Goal: Transaction & Acquisition: Download file/media

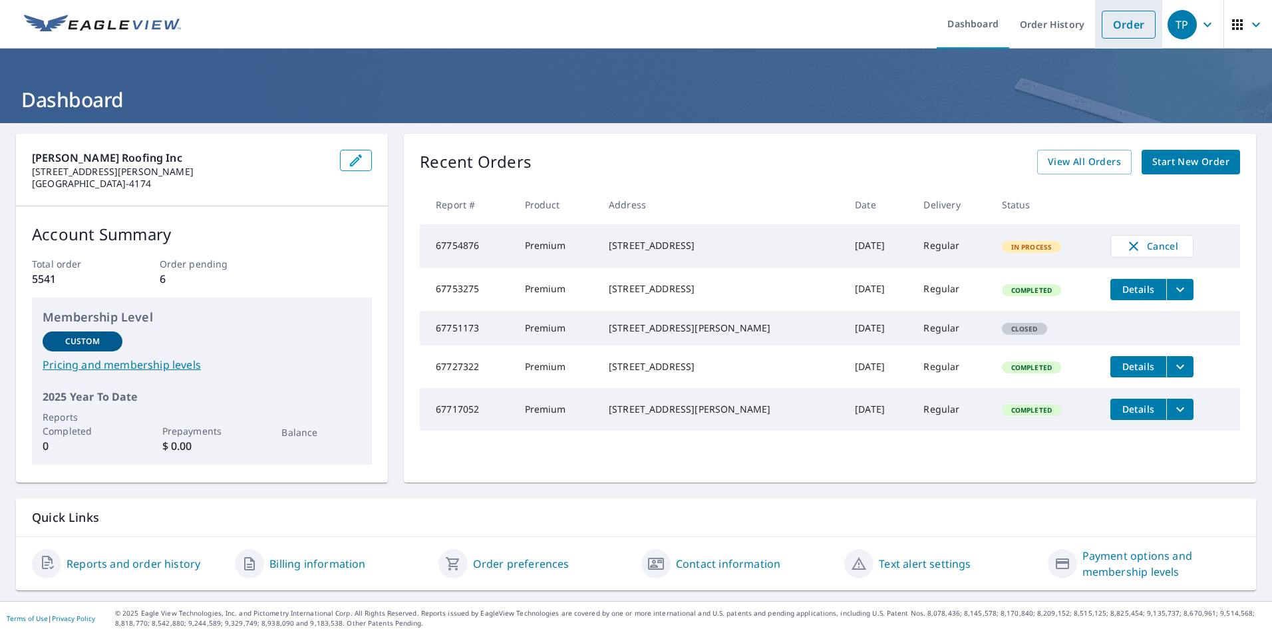
click at [1119, 28] on link "Order" at bounding box center [1129, 25] width 54 height 28
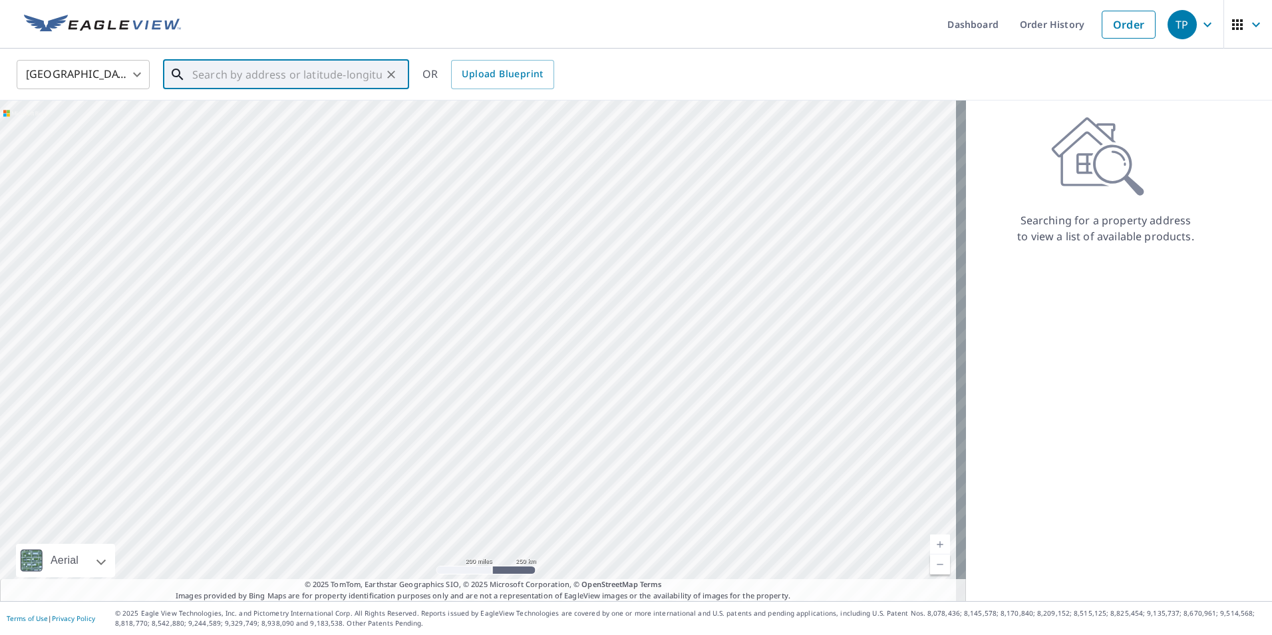
drag, startPoint x: 224, startPoint y: 83, endPoint x: 805, endPoint y: 96, distance: 581.2
click at [224, 82] on input "text" at bounding box center [287, 74] width 190 height 37
click at [220, 114] on span "[STREET_ADDRESS]" at bounding box center [294, 113] width 209 height 16
type input "[STREET_ADDRESS][PERSON_NAME]"
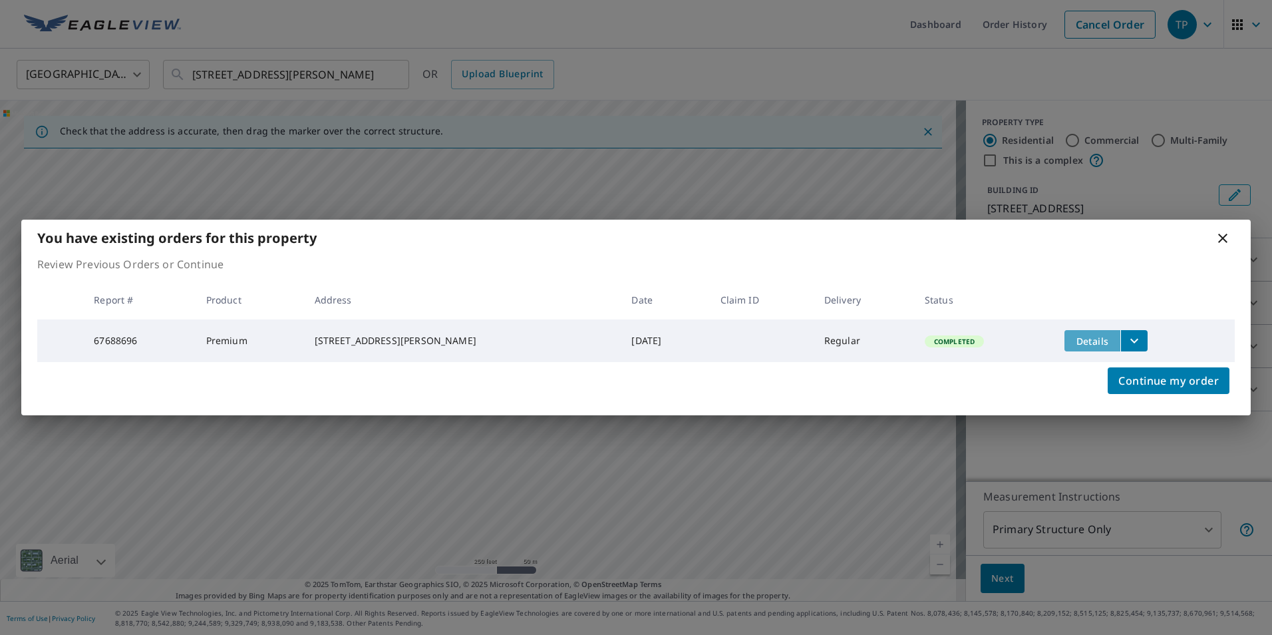
click at [1081, 339] on span "Details" at bounding box center [1093, 341] width 40 height 13
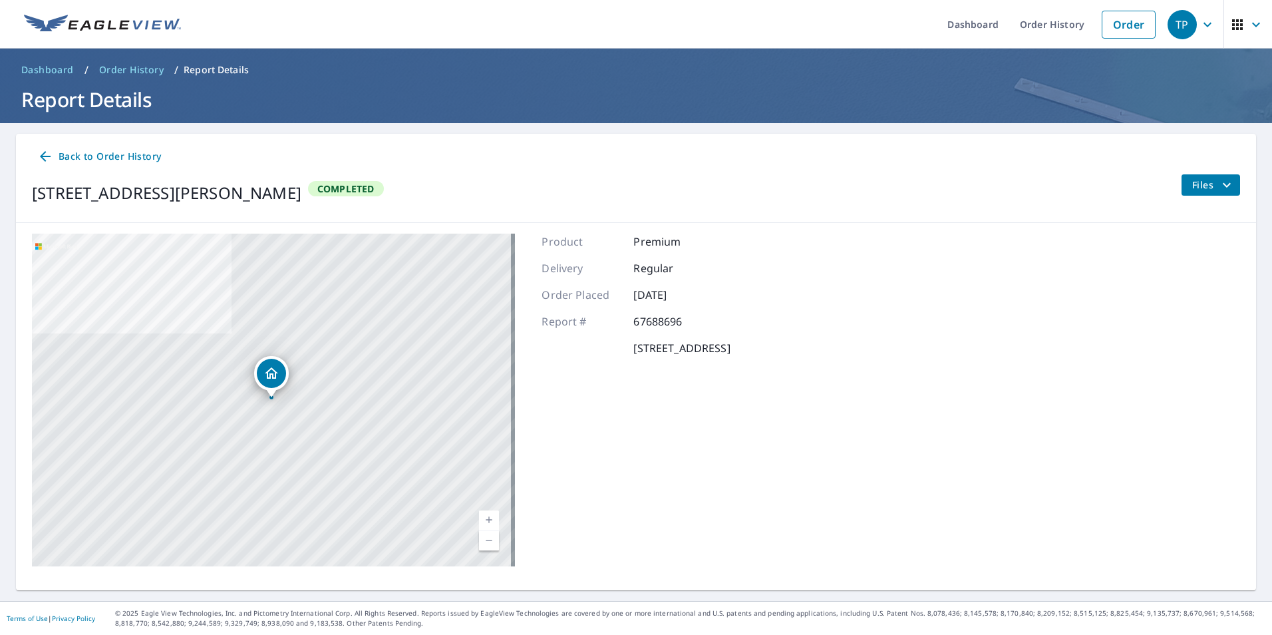
click at [1202, 183] on span "Files" at bounding box center [1214, 185] width 43 height 16
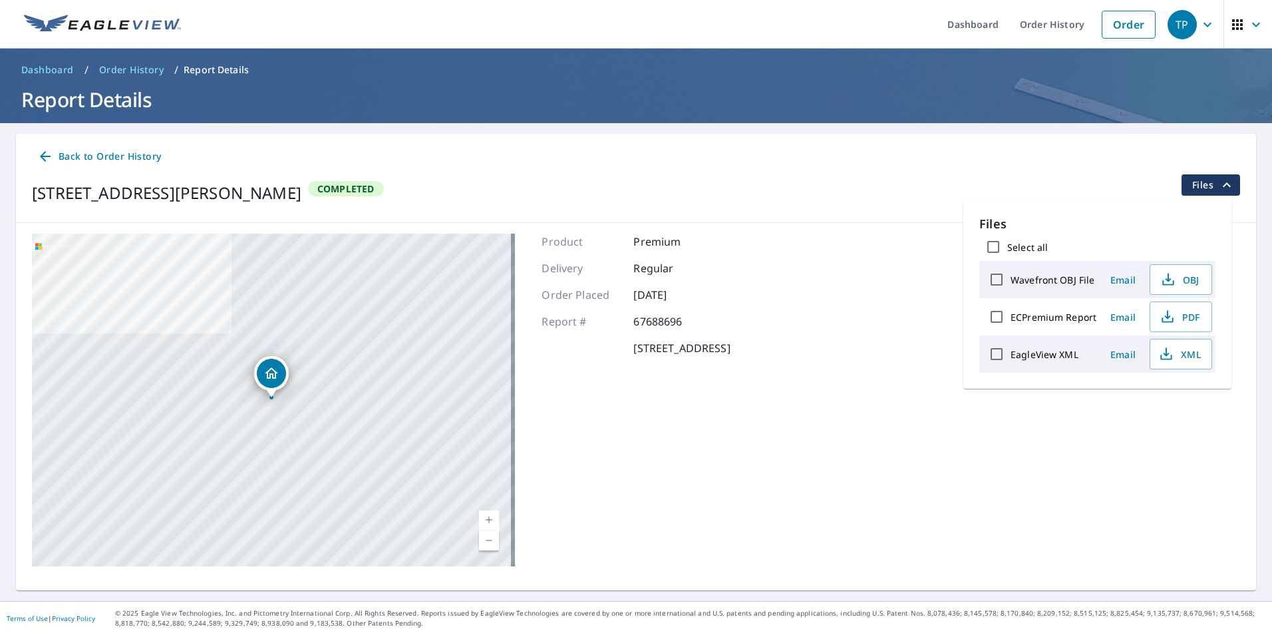
click at [994, 244] on input "Select all" at bounding box center [994, 247] width 28 height 28
checkbox input "true"
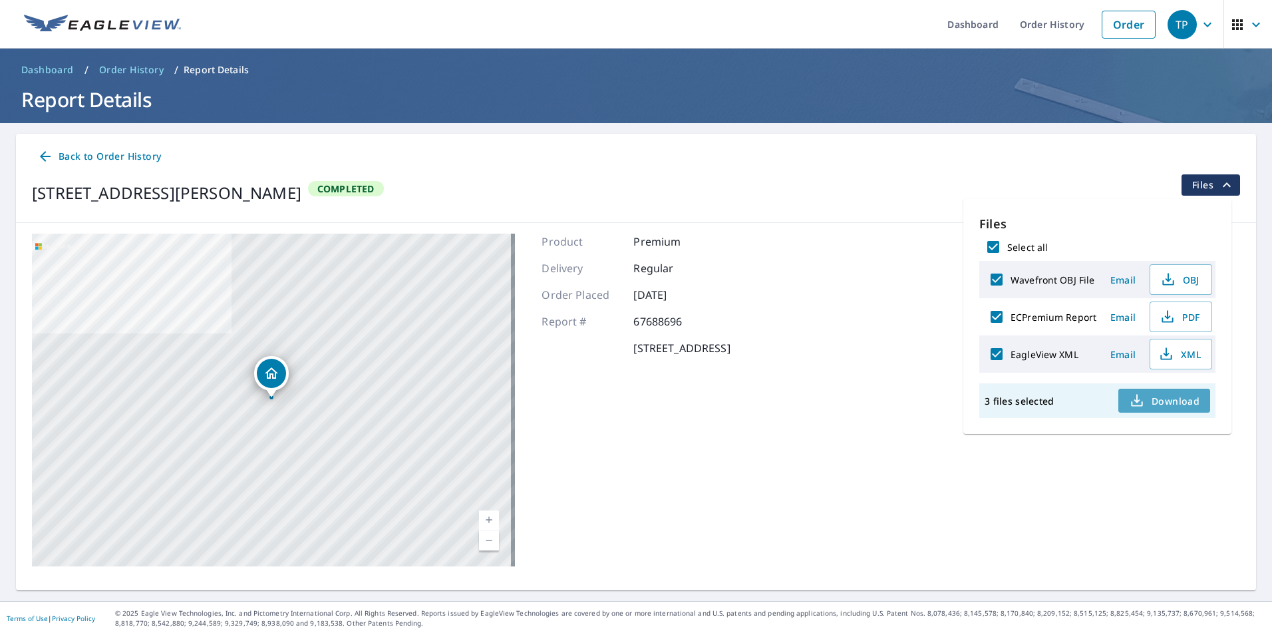
click at [1175, 403] on span "Download" at bounding box center [1164, 401] width 71 height 16
click at [1178, 399] on span "Download" at bounding box center [1164, 401] width 71 height 16
